Goal: Task Accomplishment & Management: Use online tool/utility

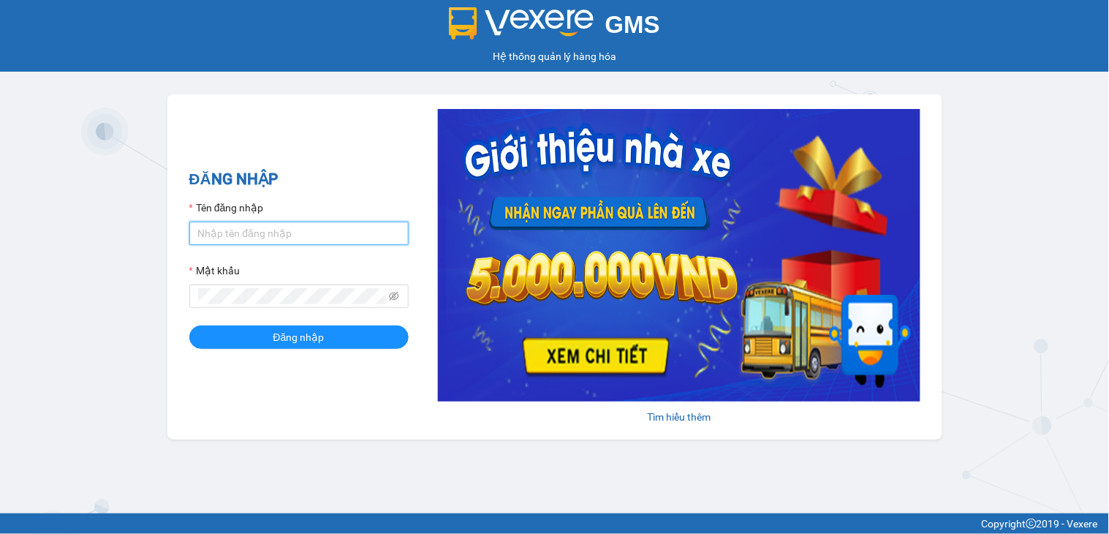
drag, startPoint x: 304, startPoint y: 232, endPoint x: 323, endPoint y: 249, distance: 24.8
click at [305, 232] on input "Tên đăng nhập" at bounding box center [298, 233] width 219 height 23
type input "ngocthao.nhuquynh"
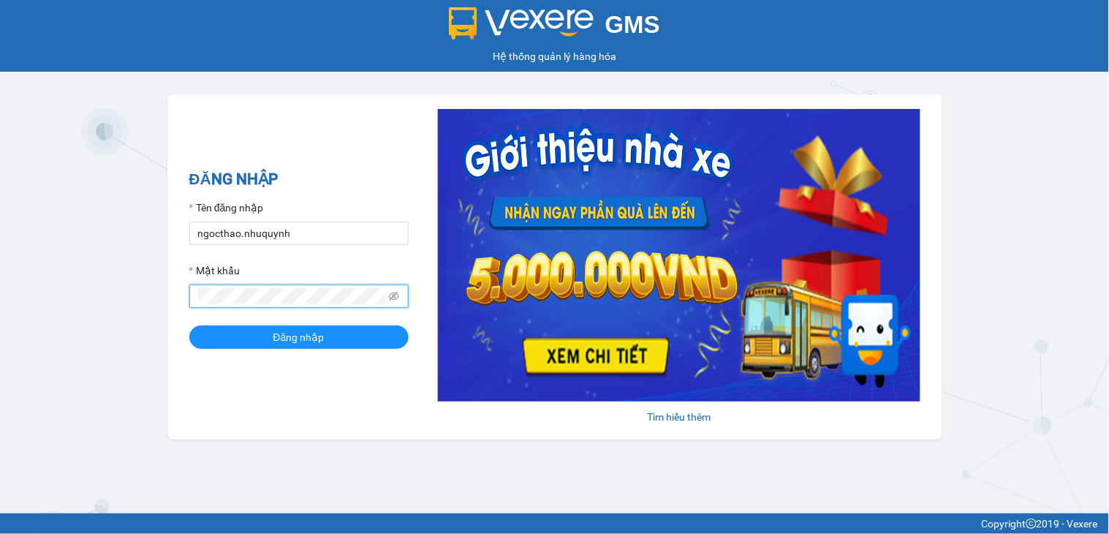
click at [189, 325] on button "Đăng nhập" at bounding box center [298, 336] width 219 height 23
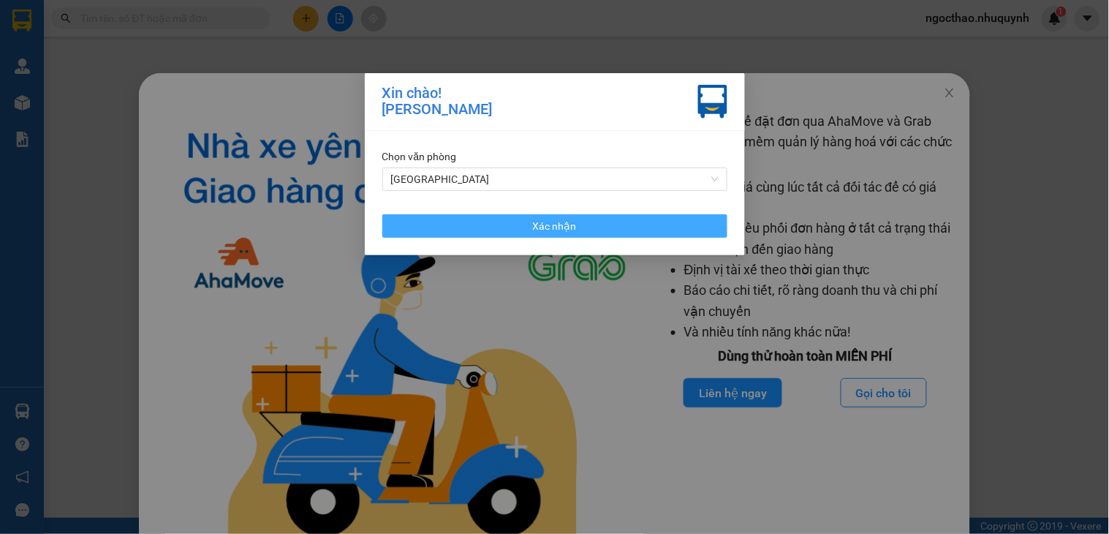
click at [668, 225] on button "Xác nhận" at bounding box center [554, 225] width 345 height 23
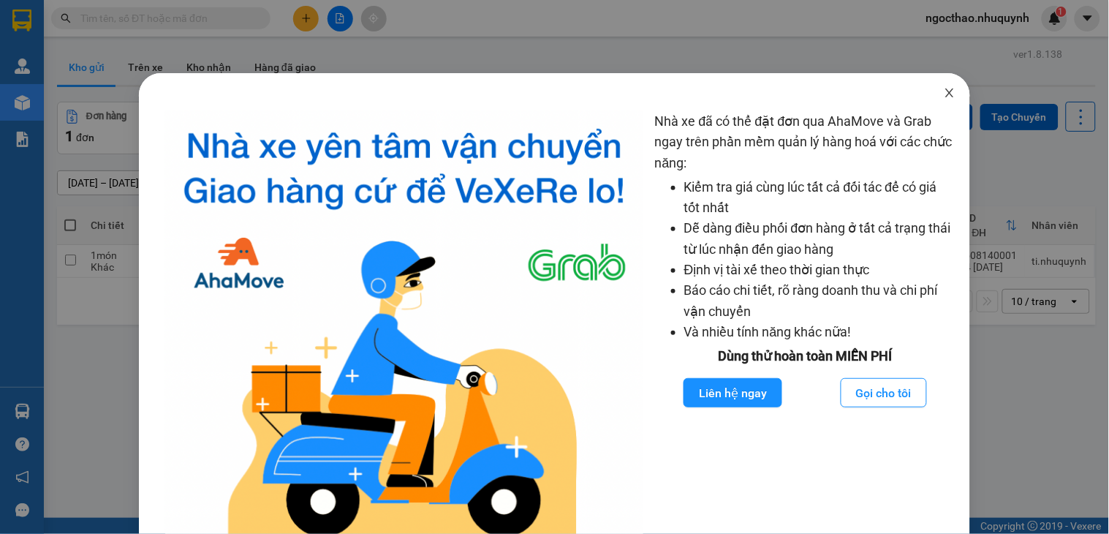
click at [944, 92] on icon "close" at bounding box center [950, 93] width 12 height 12
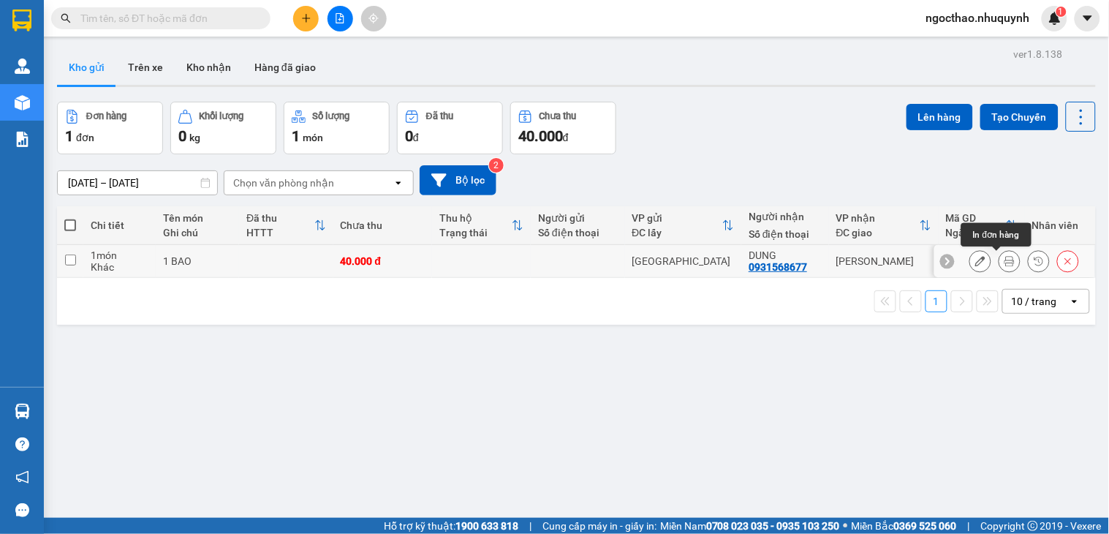
click at [1005, 264] on icon at bounding box center [1010, 261] width 10 height 10
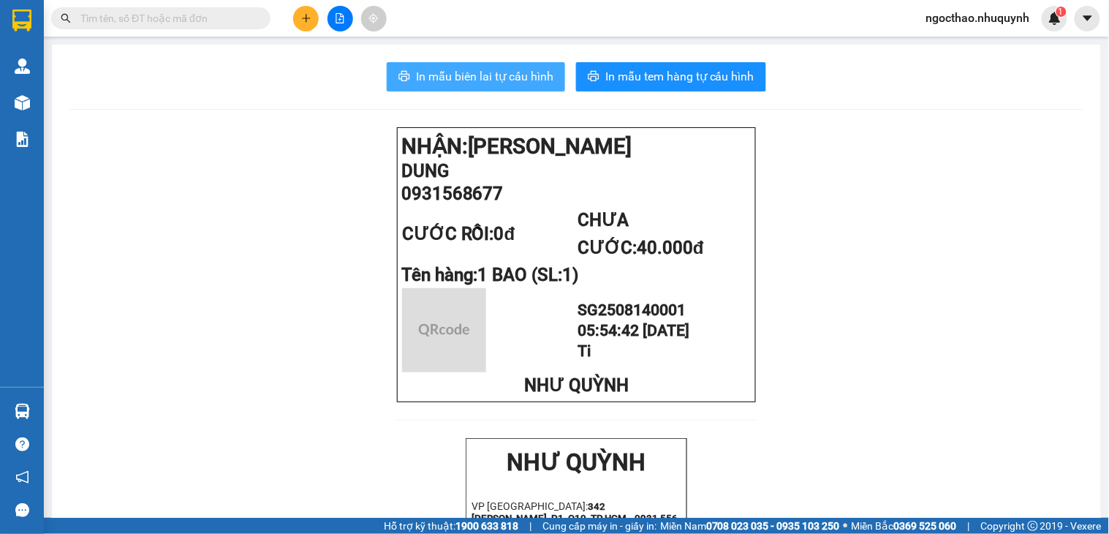
drag, startPoint x: 487, startPoint y: 71, endPoint x: 512, endPoint y: 82, distance: 27.2
click at [487, 72] on span "In mẫu biên lai tự cấu hình" at bounding box center [484, 76] width 137 height 18
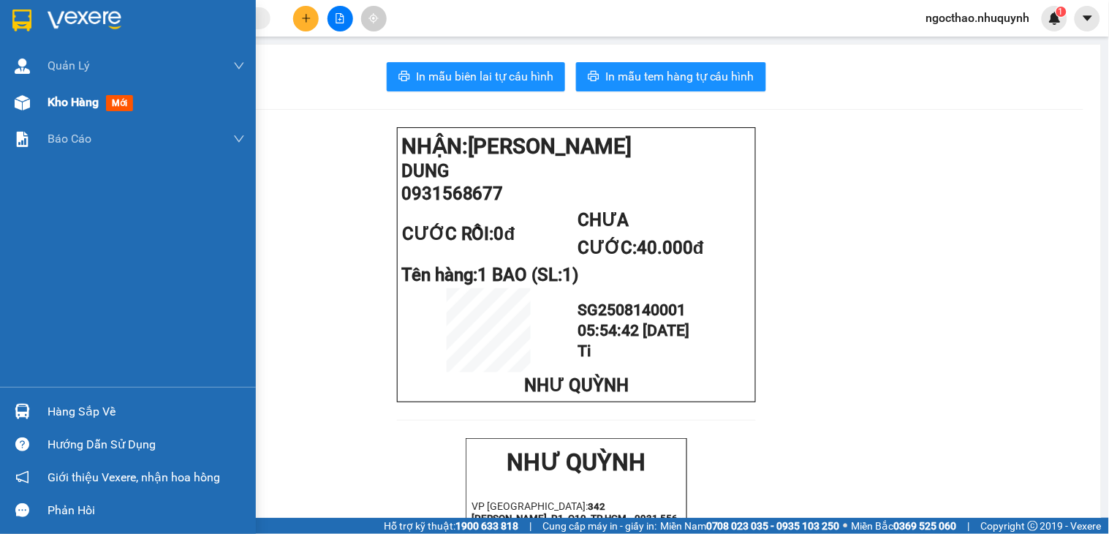
click at [56, 106] on span "Kho hàng" at bounding box center [73, 102] width 51 height 14
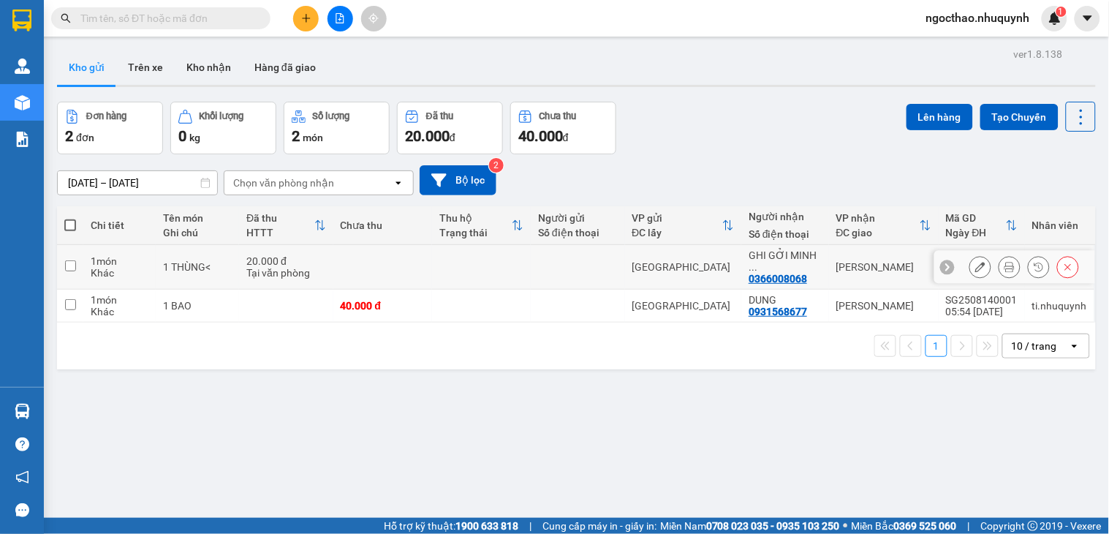
click at [1000, 262] on button at bounding box center [1010, 268] width 20 height 26
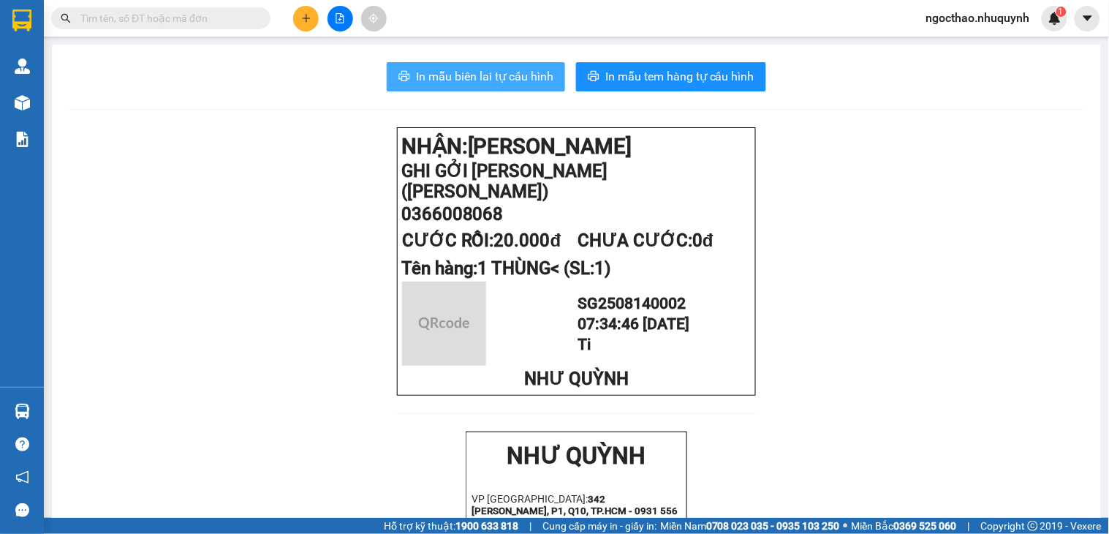
click at [518, 82] on span "In mẫu biên lai tự cấu hình" at bounding box center [484, 76] width 137 height 18
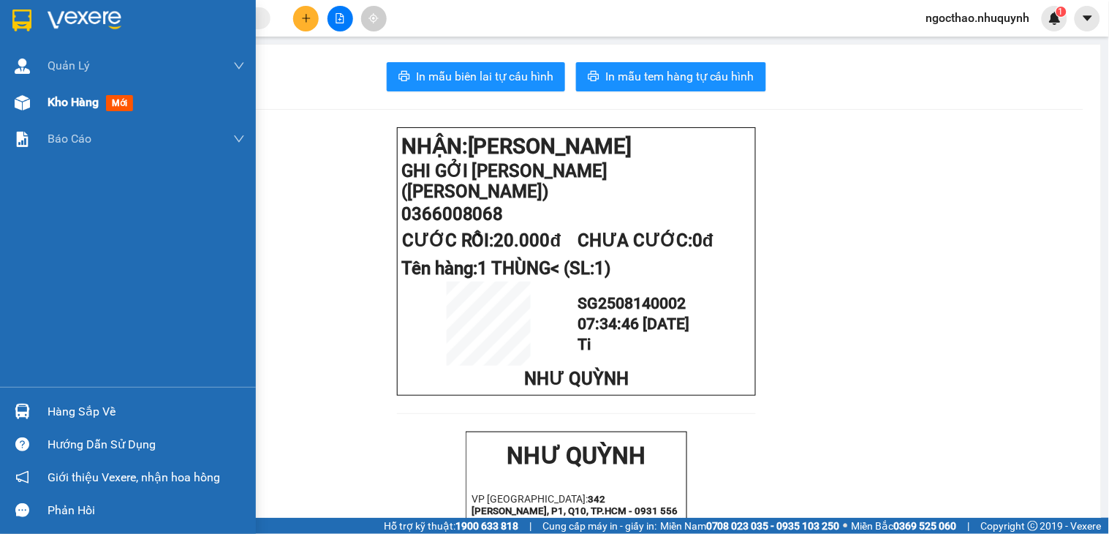
click at [40, 106] on div "Kho hàng mới" at bounding box center [128, 102] width 256 height 37
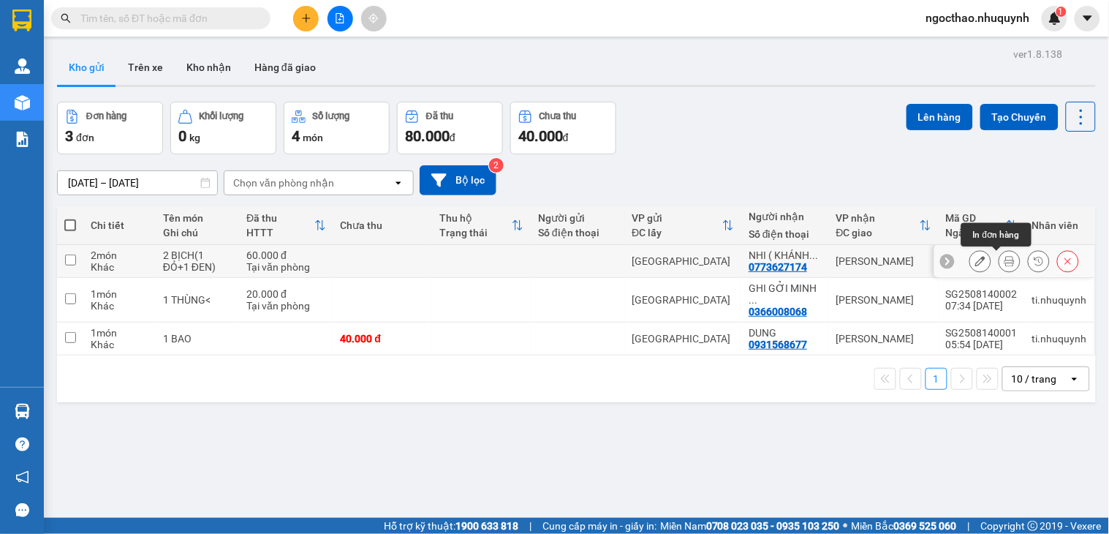
click at [1005, 264] on icon at bounding box center [1010, 261] width 10 height 10
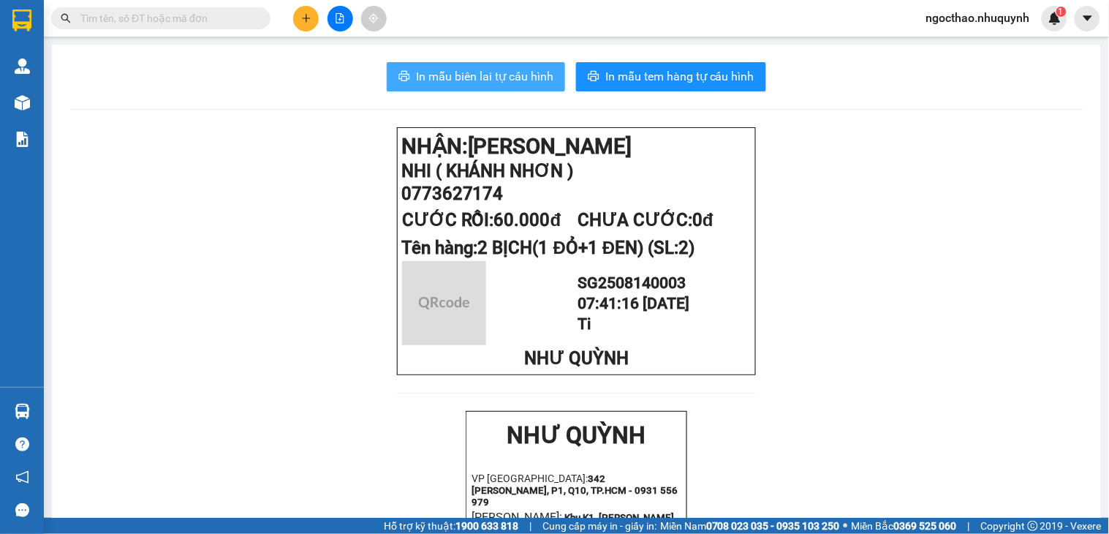
click at [519, 74] on span "In mẫu biên lai tự cấu hình" at bounding box center [484, 76] width 137 height 18
